Goal: Browse casually: Explore the website without a specific task or goal

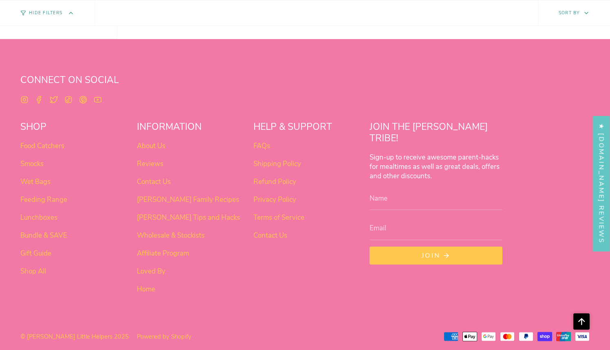
scroll to position [512, 0]
